Goal: Information Seeking & Learning: Find specific fact

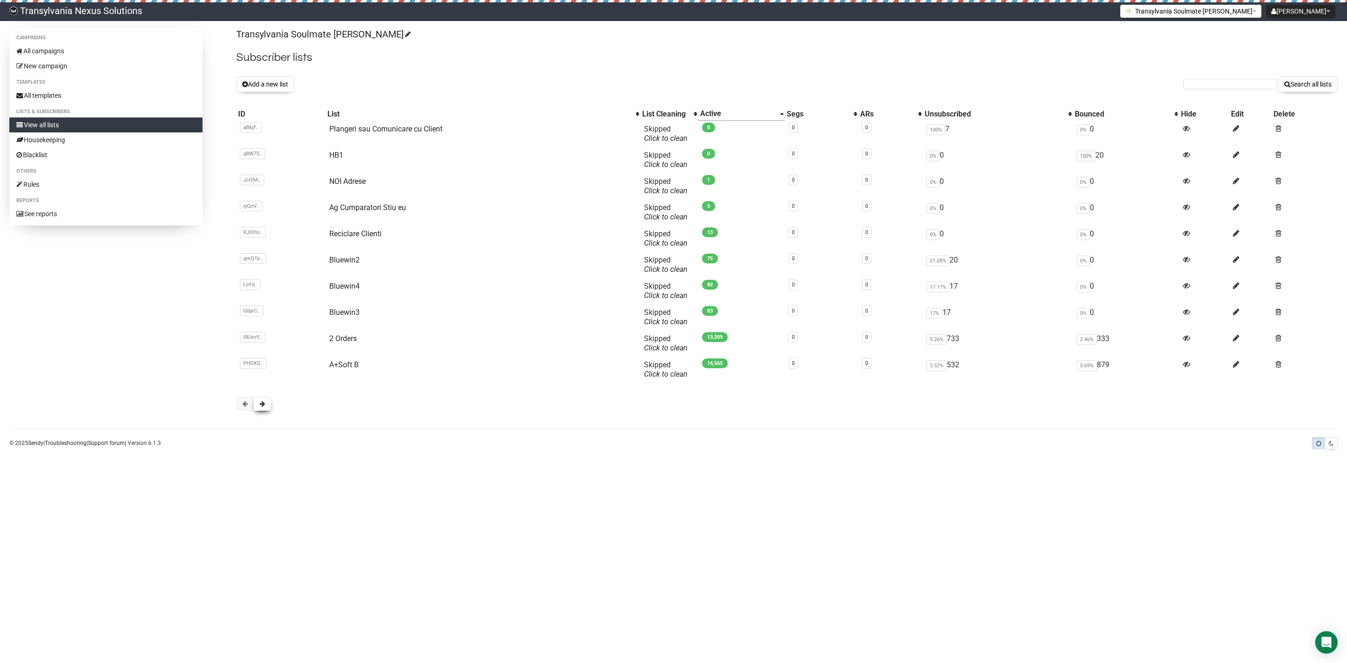
click at [259, 411] on button at bounding box center [262, 404] width 18 height 14
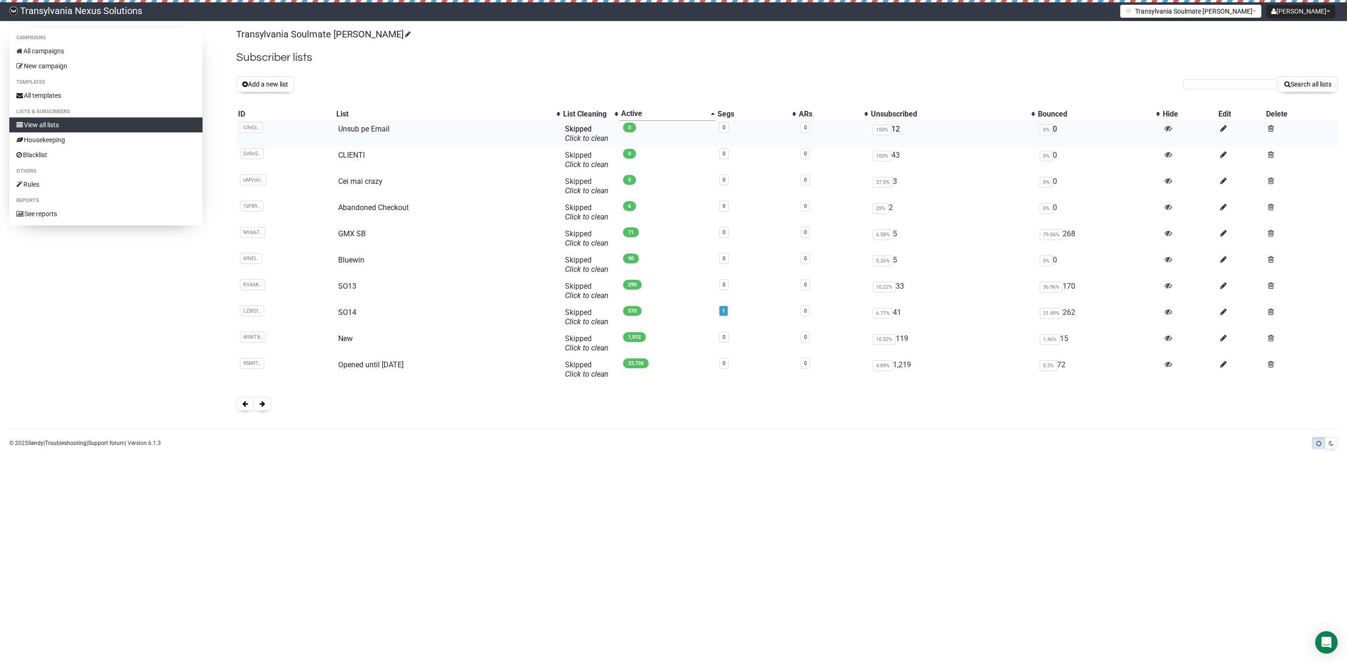
click at [369, 136] on td "Unsub pe Email" at bounding box center [447, 134] width 227 height 26
click at [332, 125] on td "U3vOj.. U3vOjUahYuyUDtukjz7g763A" at bounding box center [285, 134] width 98 height 26
click at [346, 127] on link "Unsub pe Email" at bounding box center [363, 128] width 51 height 9
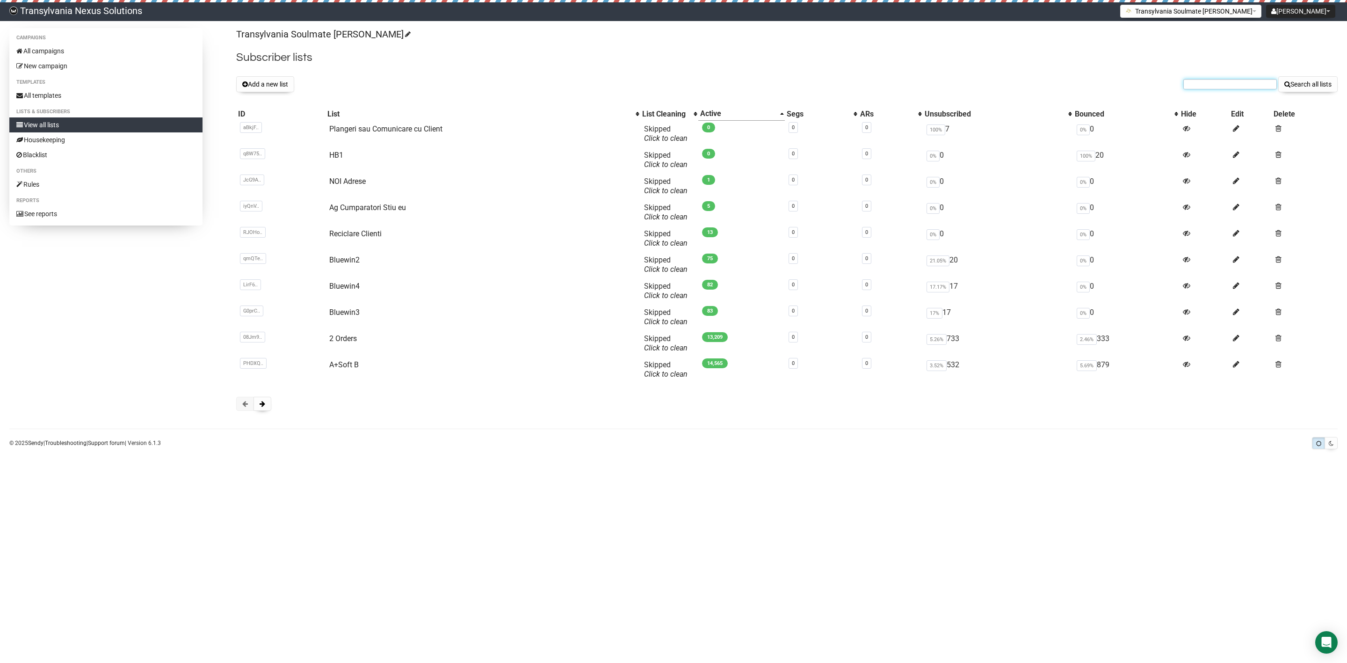
click at [1190, 88] on input "text" at bounding box center [1230, 84] width 94 height 10
paste input "[EMAIL_ADDRESS][DOMAIN_NAME]"
type input "[EMAIL_ADDRESS][DOMAIN_NAME]"
click at [1301, 85] on button "Search all lists" at bounding box center [1307, 84] width 59 height 16
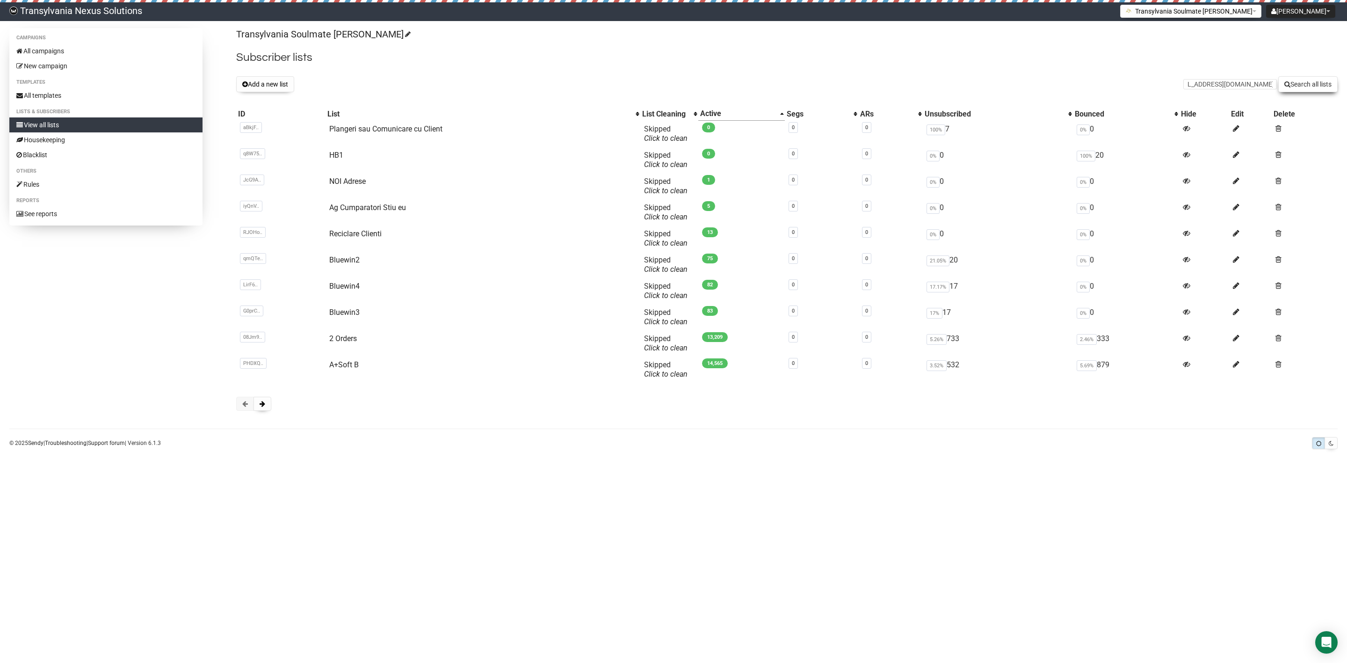
scroll to position [0, 0]
